Goal: Check status

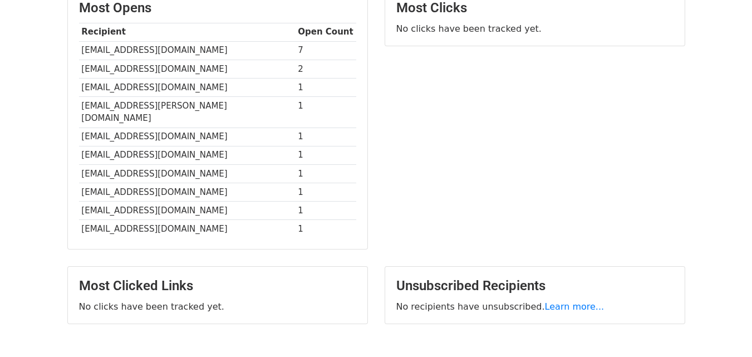
scroll to position [352, 0]
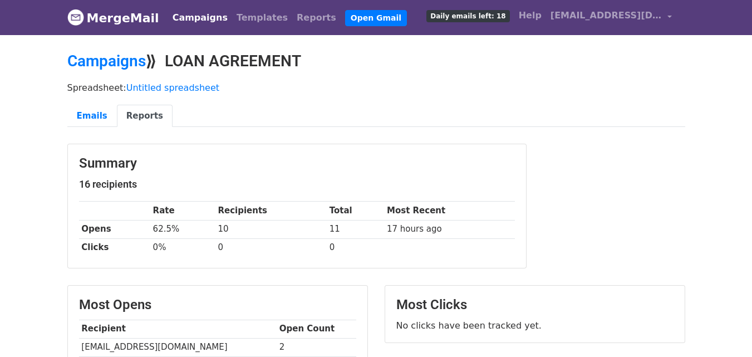
drag, startPoint x: 382, startPoint y: 72, endPoint x: 344, endPoint y: 51, distance: 43.9
click at [344, 51] on body "MergeMail Campaigns Templates Reports Open Gmail Daily emails left: 18 Help [EM…" at bounding box center [376, 332] width 752 height 664
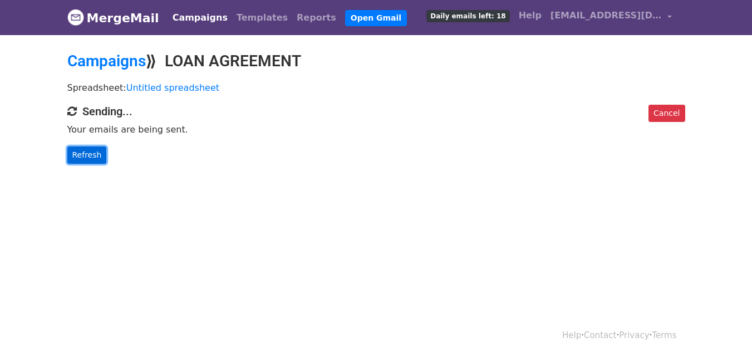
click at [94, 157] on link "Refresh" at bounding box center [87, 154] width 40 height 17
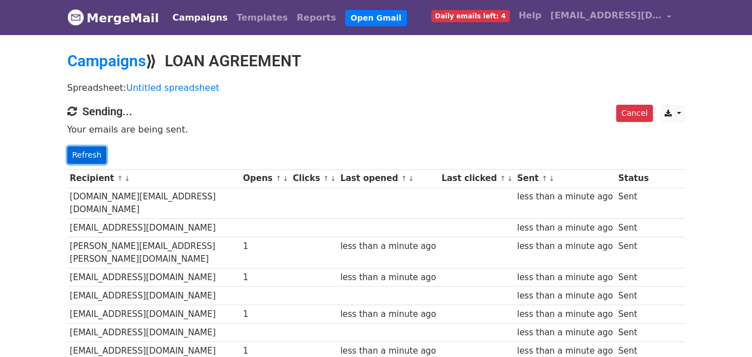
click at [93, 157] on link "Refresh" at bounding box center [87, 154] width 40 height 17
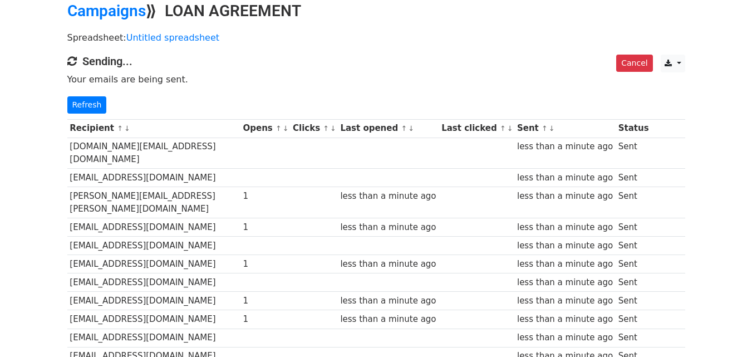
scroll to position [7, 0]
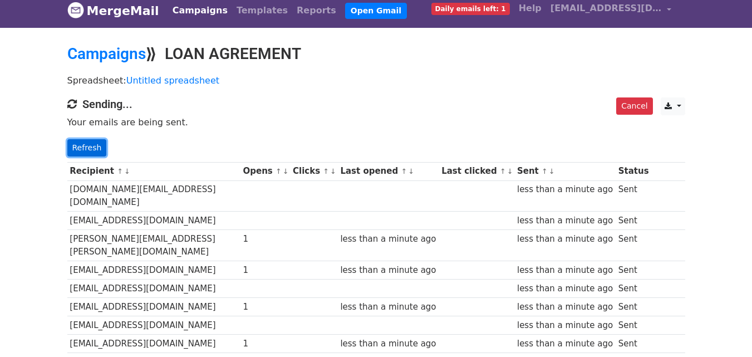
click at [85, 155] on link "Refresh" at bounding box center [87, 147] width 40 height 17
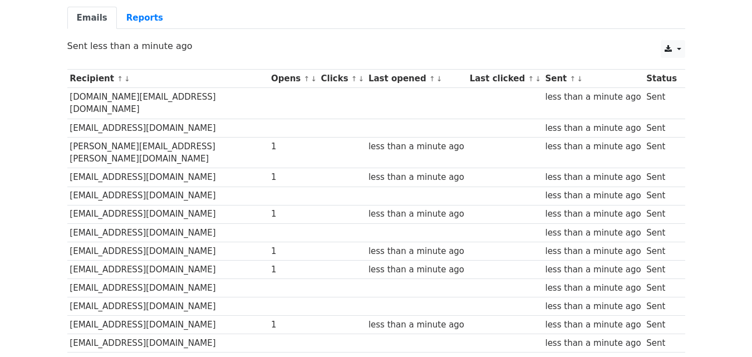
scroll to position [48, 0]
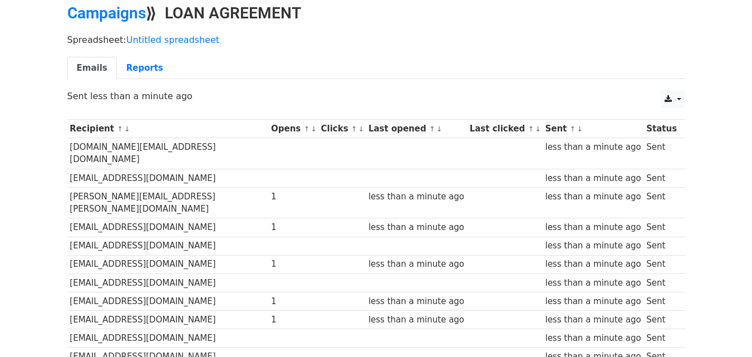
click at [57, 0] on body "MergeMail Campaigns Templates Reports Open Gmail Daily emails left: 0 Help lend…" at bounding box center [376, 250] width 752 height 596
click at [137, 73] on link "Reports" at bounding box center [145, 68] width 56 height 23
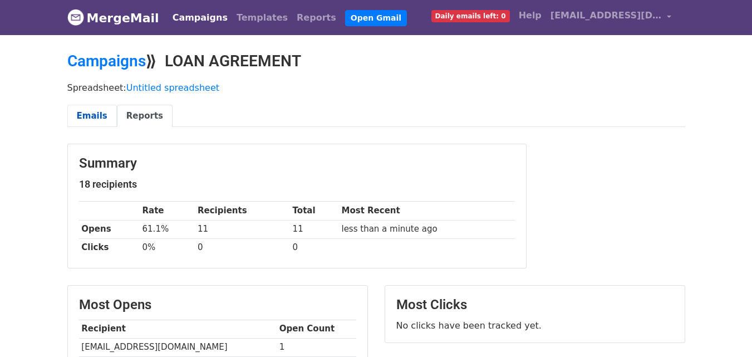
click at [88, 115] on link "Emails" at bounding box center [92, 116] width 50 height 23
